Goal: Check status: Check status

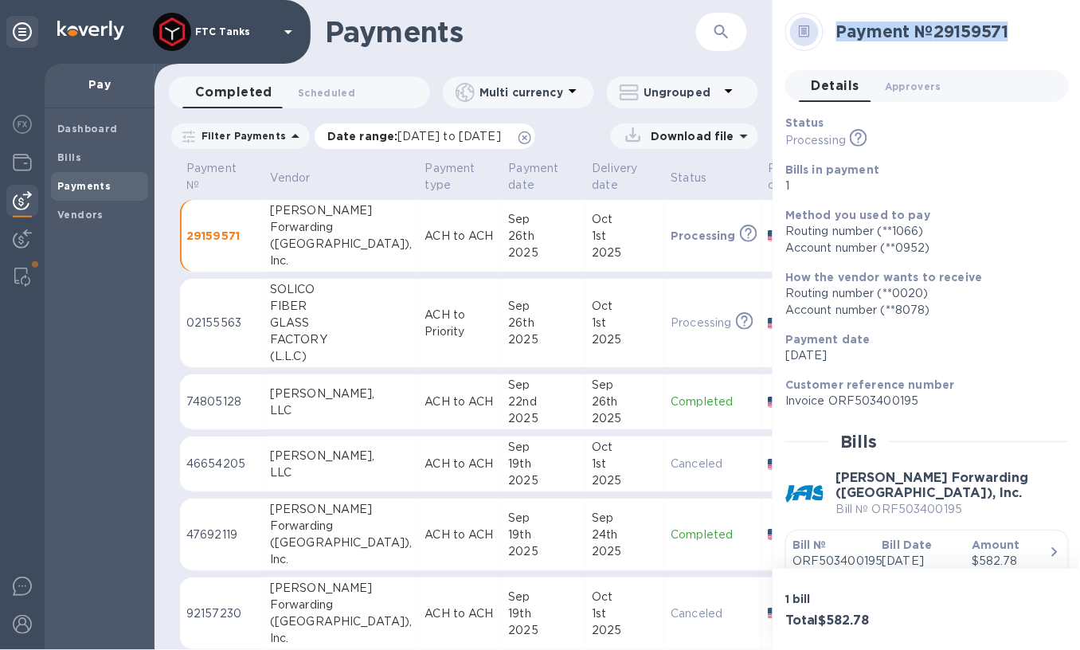
click at [501, 141] on span "[DATE] to [DATE]" at bounding box center [449, 136] width 103 height 13
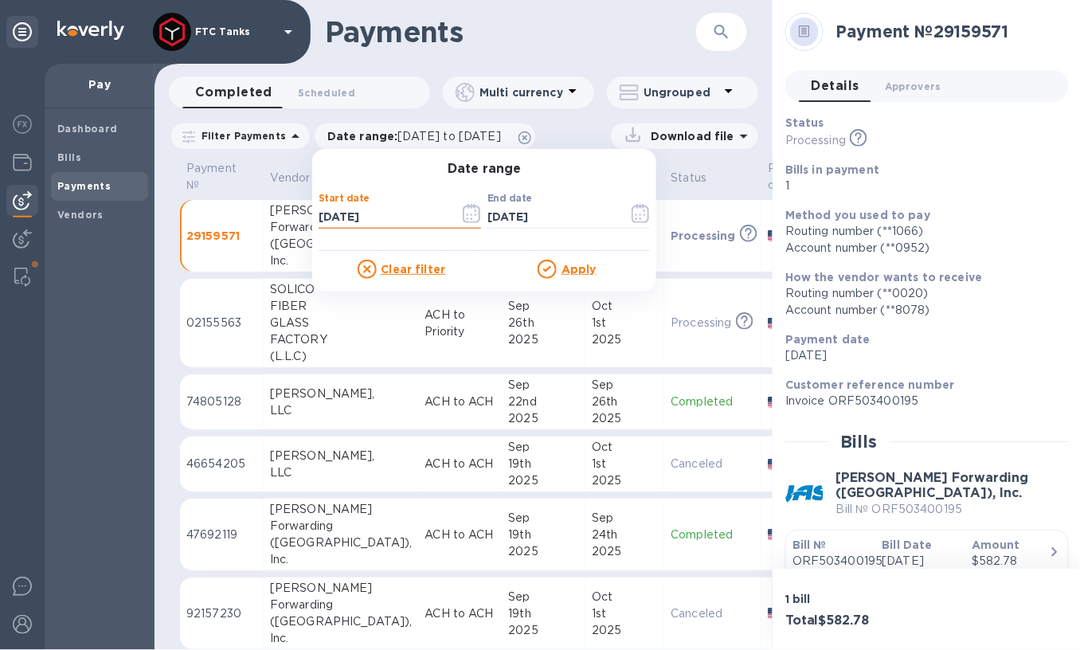
click at [341, 205] on input "[DATE]" at bounding box center [383, 217] width 128 height 24
click at [346, 198] on label "Start date" at bounding box center [344, 199] width 51 height 10
click at [330, 221] on input "[DATE]" at bounding box center [383, 217] width 128 height 24
click at [467, 219] on icon "button" at bounding box center [472, 213] width 18 height 19
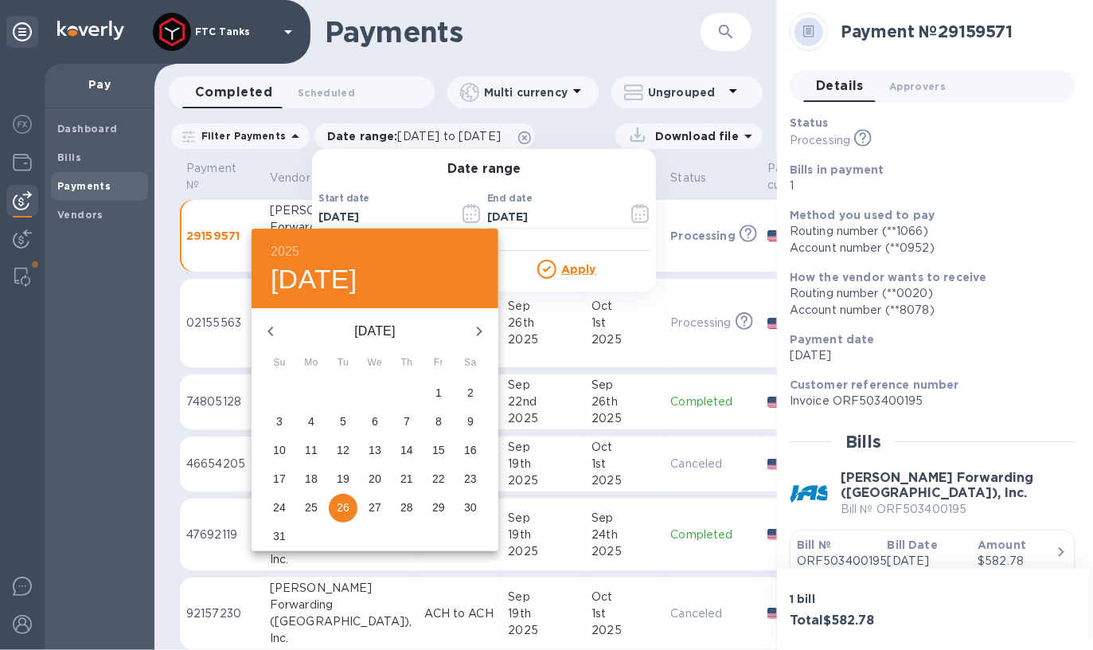
click at [272, 327] on icon "button" at bounding box center [271, 332] width 6 height 10
click at [266, 330] on icon "button" at bounding box center [270, 331] width 19 height 19
click at [310, 421] on p "9" at bounding box center [311, 421] width 6 height 16
type input "[DATE]"
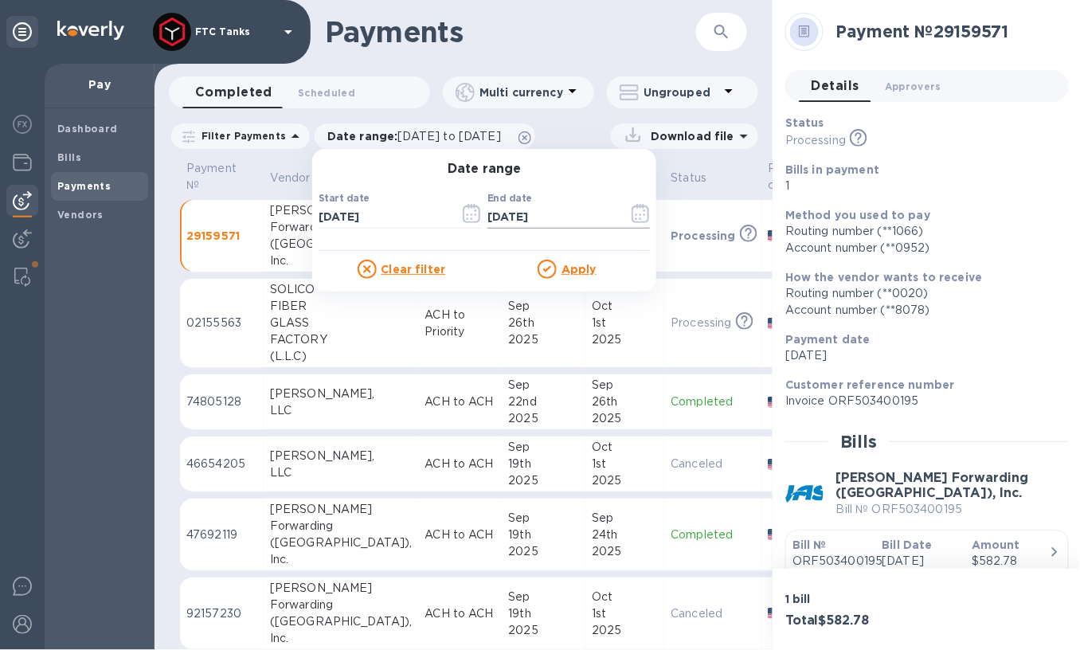
click at [643, 218] on button "button" at bounding box center [640, 213] width 37 height 38
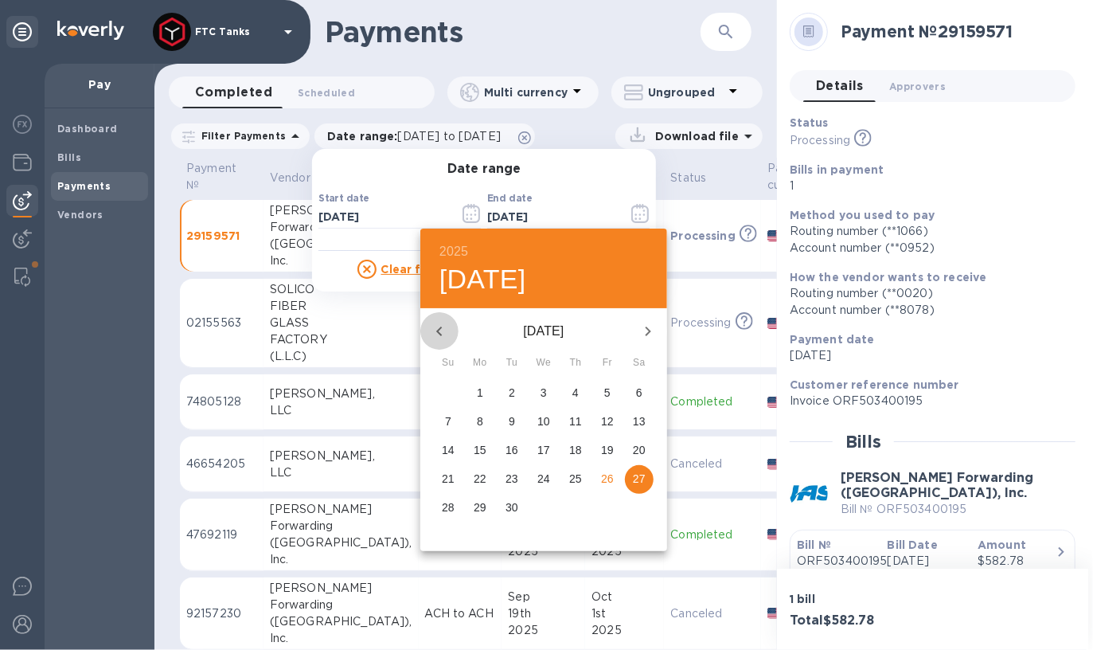
click at [444, 331] on icon "button" at bounding box center [439, 331] width 19 height 19
click at [609, 421] on p "13" at bounding box center [607, 421] width 13 height 16
type input "[DATE]"
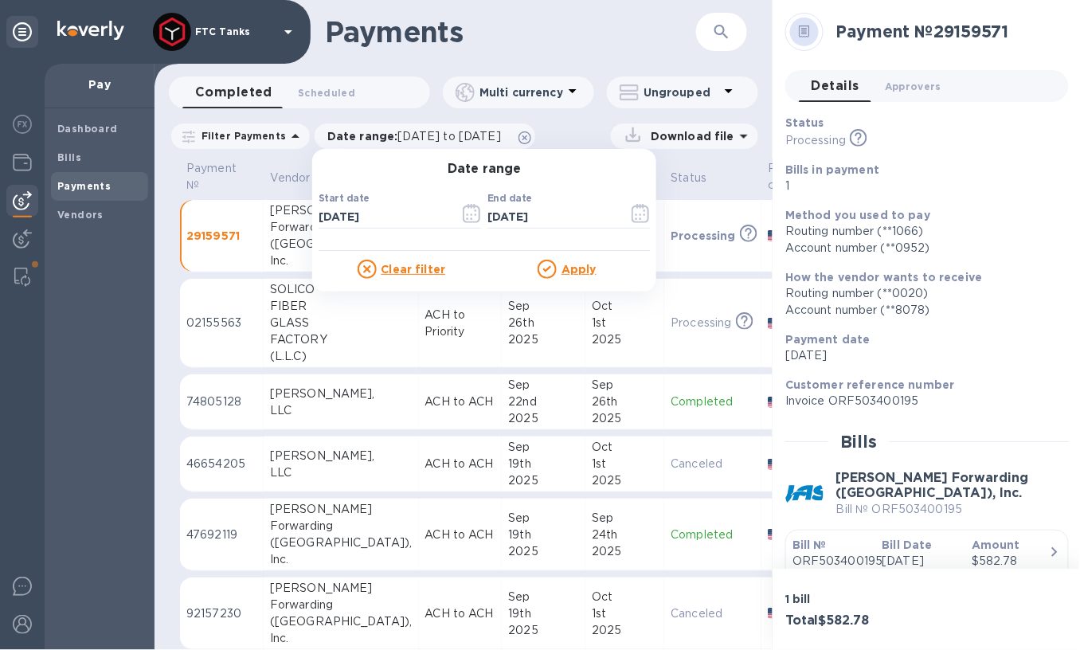
click at [611, 22] on h1 "Payments" at bounding box center [510, 31] width 371 height 33
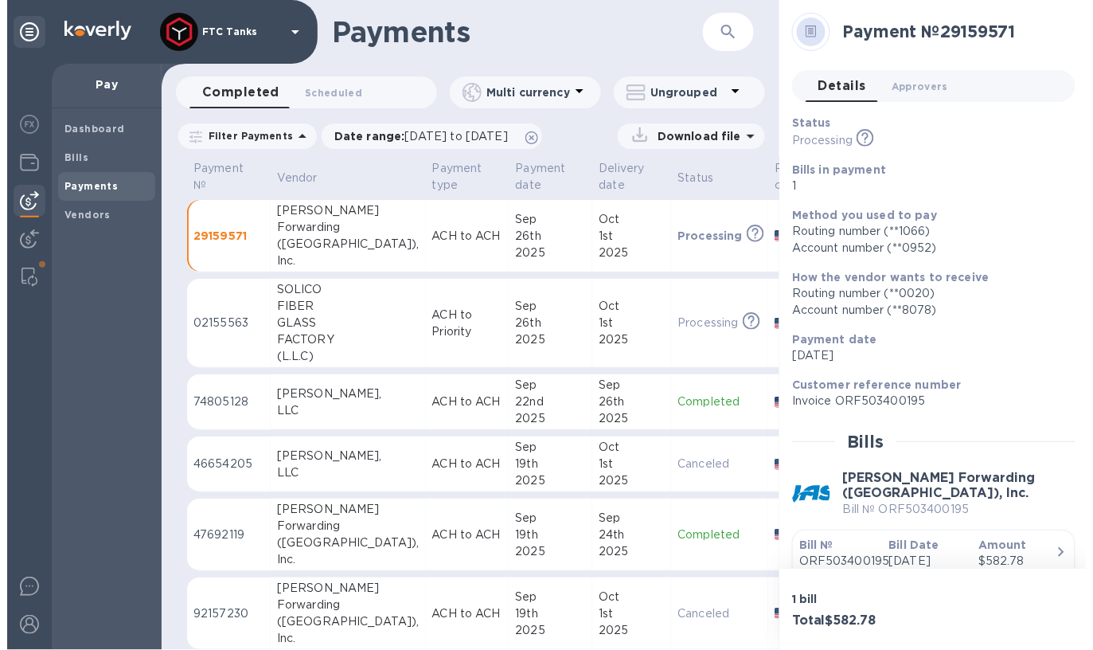
scroll to position [10, 0]
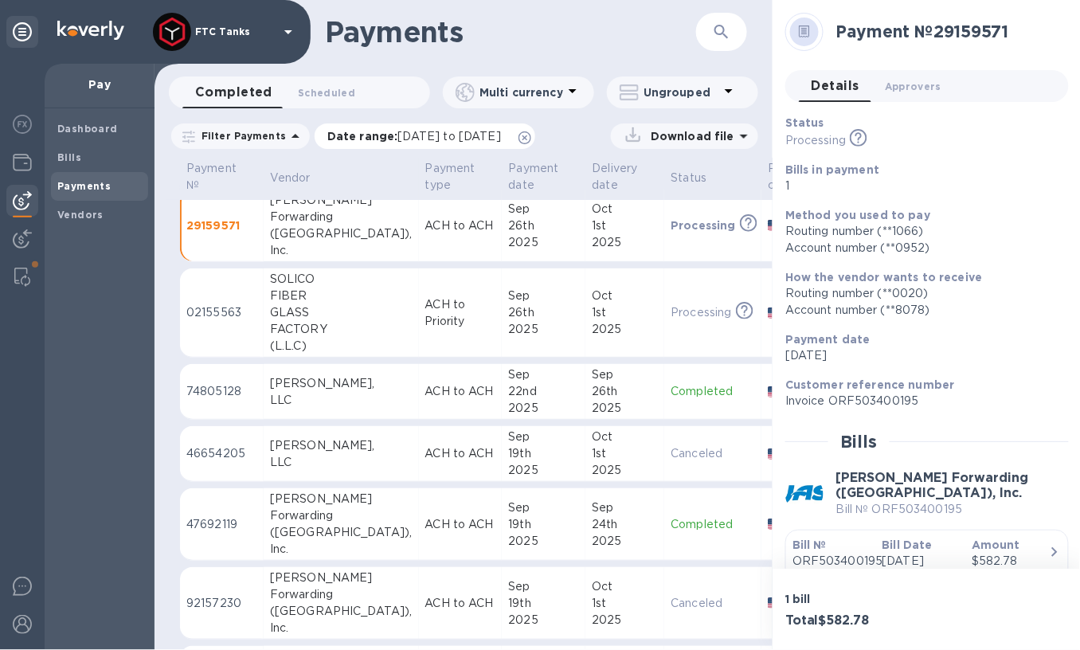
click at [436, 133] on span "[DATE] to [DATE]" at bounding box center [449, 136] width 103 height 13
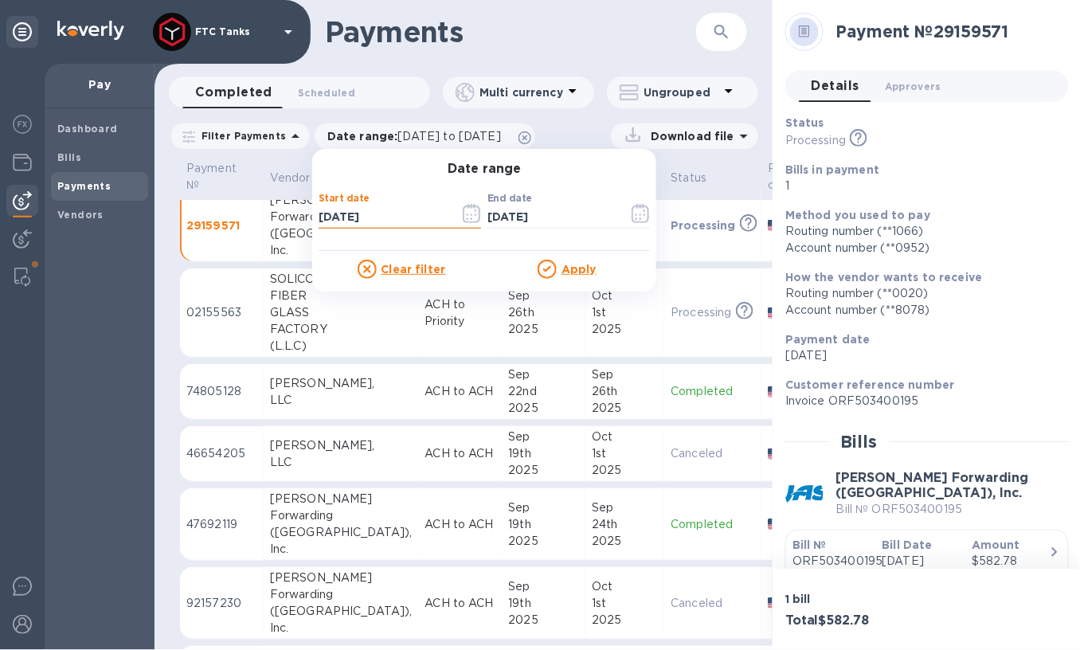
click at [358, 212] on input "[DATE]" at bounding box center [383, 217] width 128 height 24
click at [463, 217] on icon "button" at bounding box center [472, 213] width 18 height 19
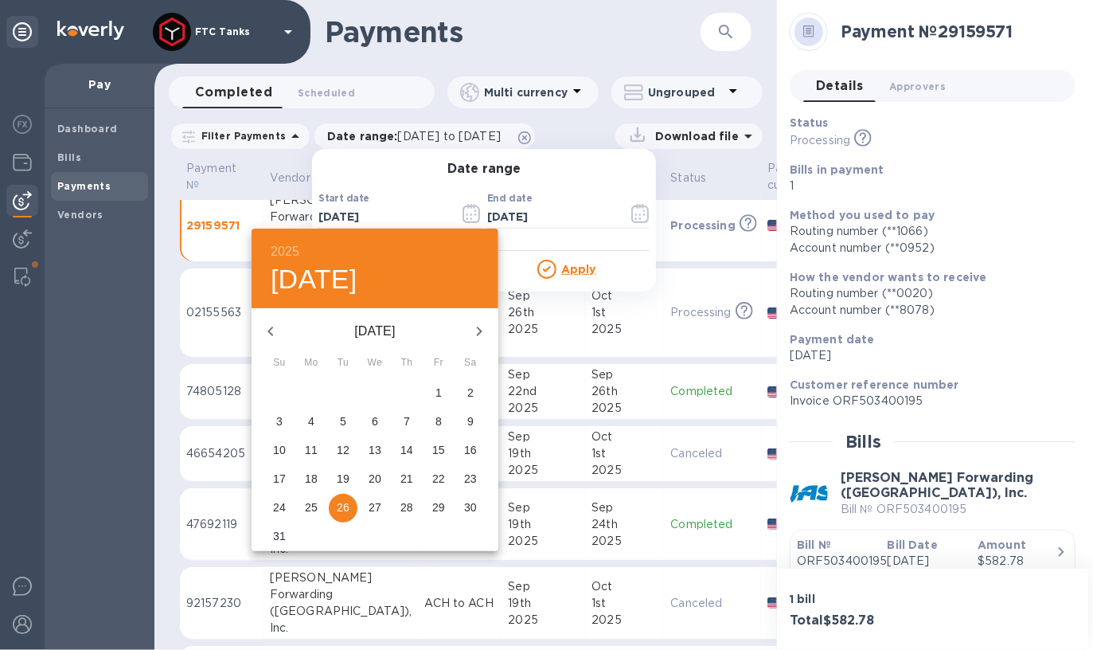
click at [268, 329] on icon "button" at bounding box center [270, 331] width 19 height 19
click at [314, 394] on p "2" at bounding box center [311, 393] width 6 height 16
type input "[DATE]"
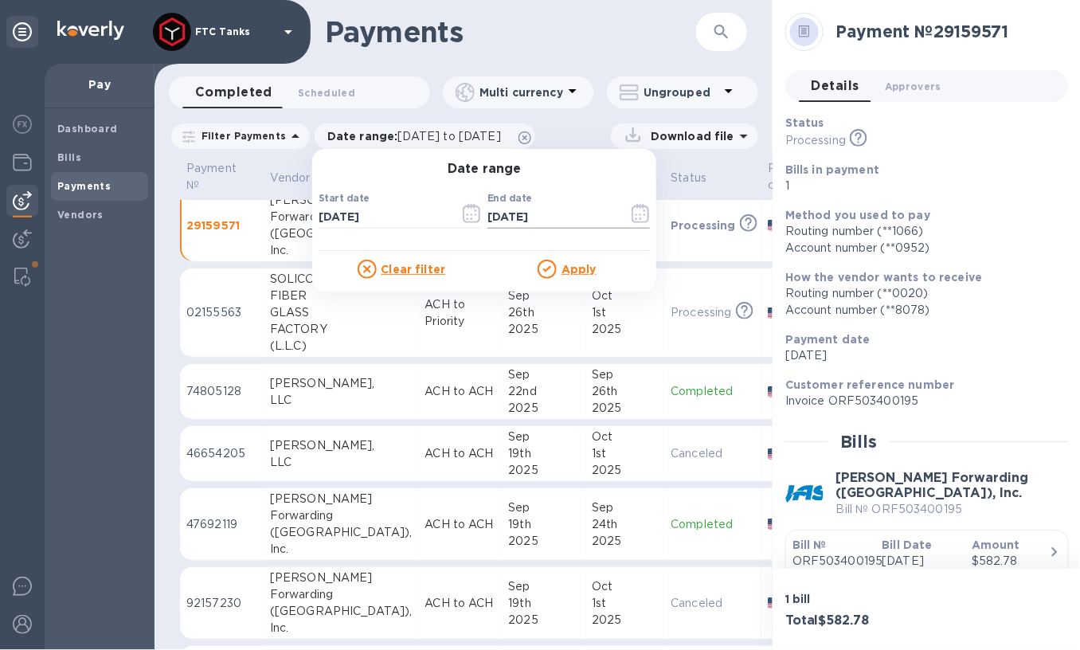
click at [529, 219] on input "[DATE]" at bounding box center [551, 217] width 128 height 24
click at [632, 217] on icon "button" at bounding box center [641, 213] width 18 height 19
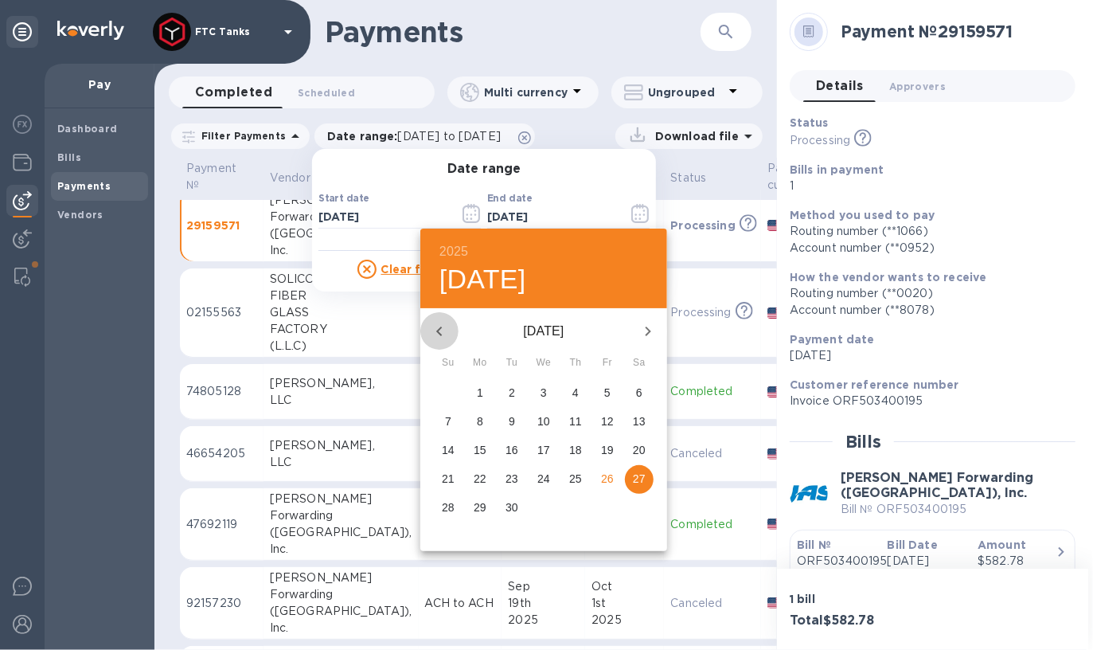
click at [432, 317] on button "button" at bounding box center [440, 331] width 38 height 38
click at [433, 319] on button "button" at bounding box center [440, 331] width 38 height 38
click at [609, 423] on p "13" at bounding box center [607, 421] width 13 height 16
type input "[DATE]"
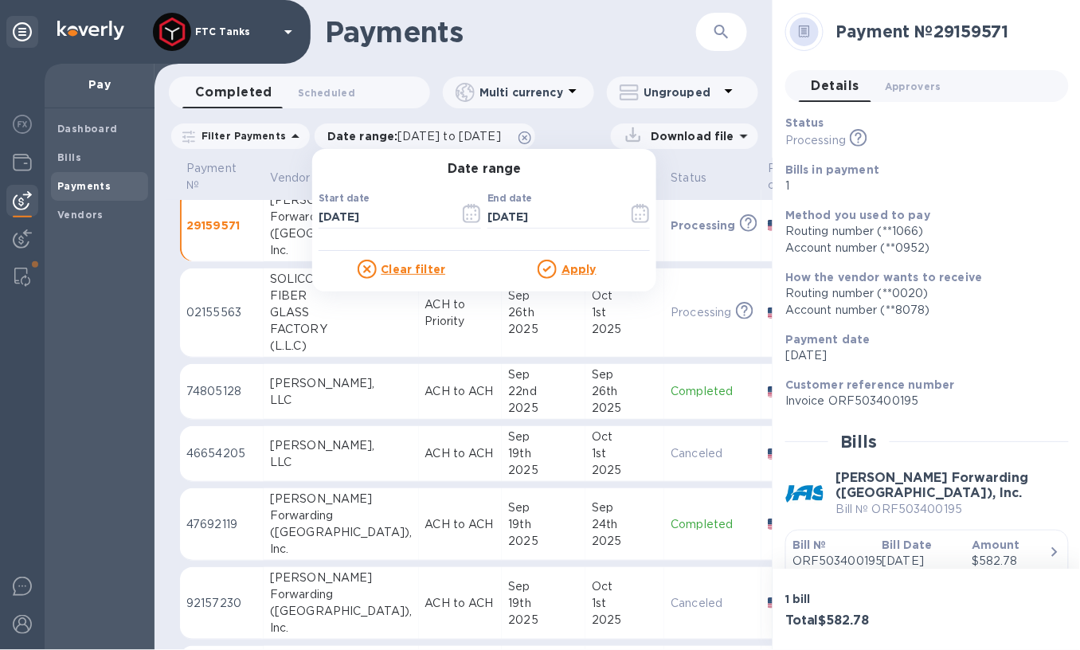
click at [585, 266] on u "Apply" at bounding box center [578, 269] width 35 height 13
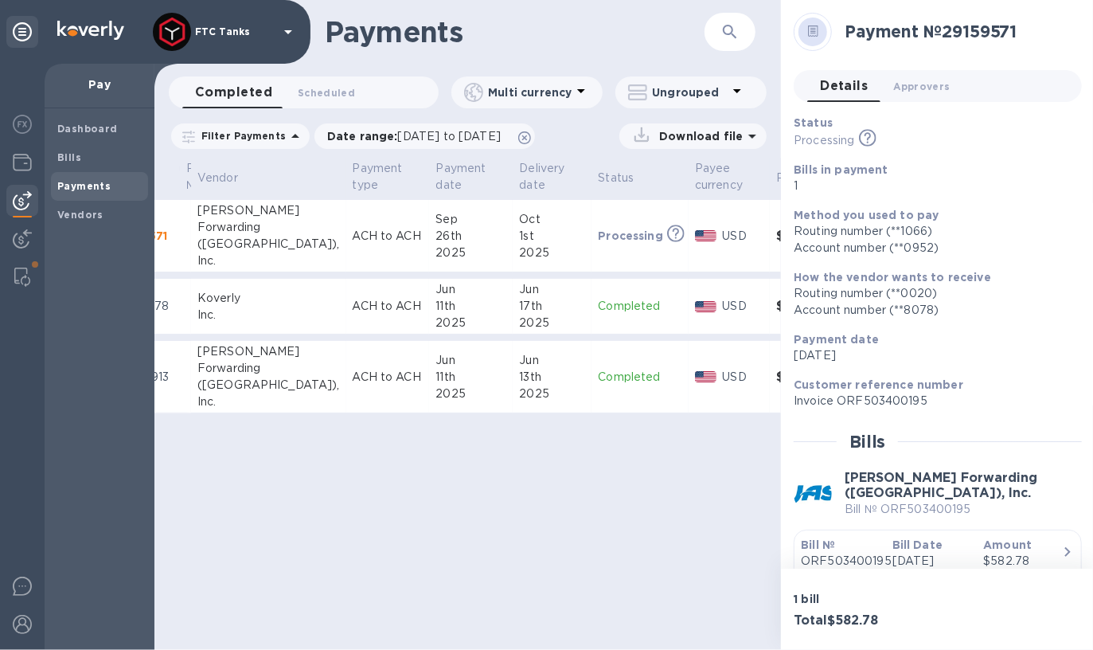
scroll to position [0, 0]
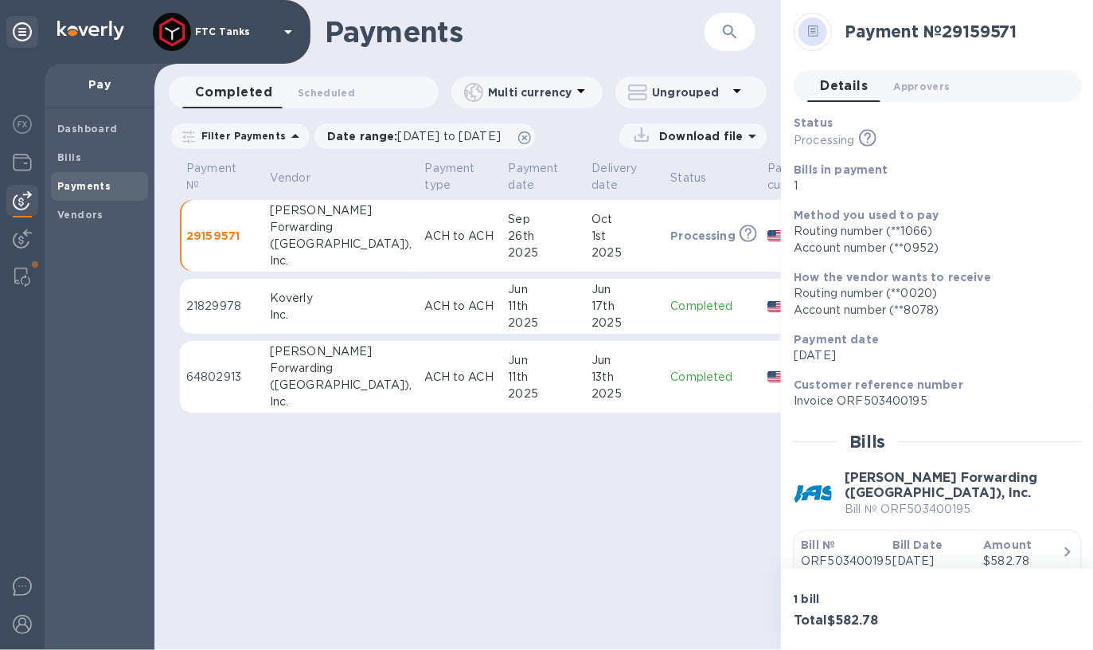
click at [419, 316] on td "ACH to ACH" at bounding box center [461, 307] width 84 height 56
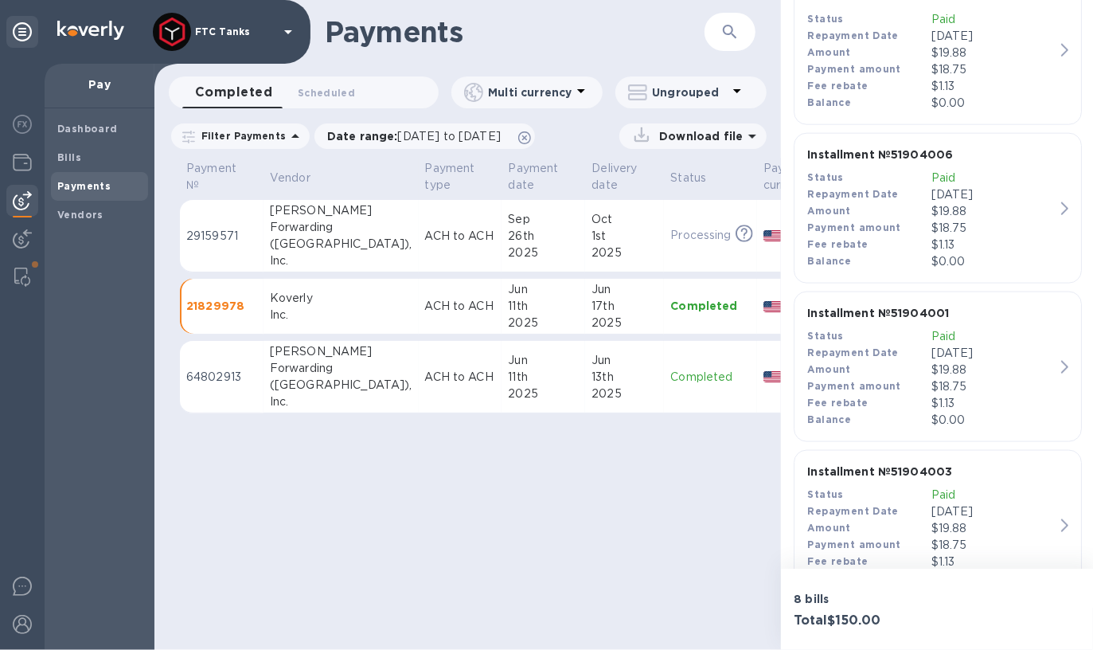
scroll to position [1136, 0]
